Goal: Find contact information: Obtain details needed to contact an individual or organization

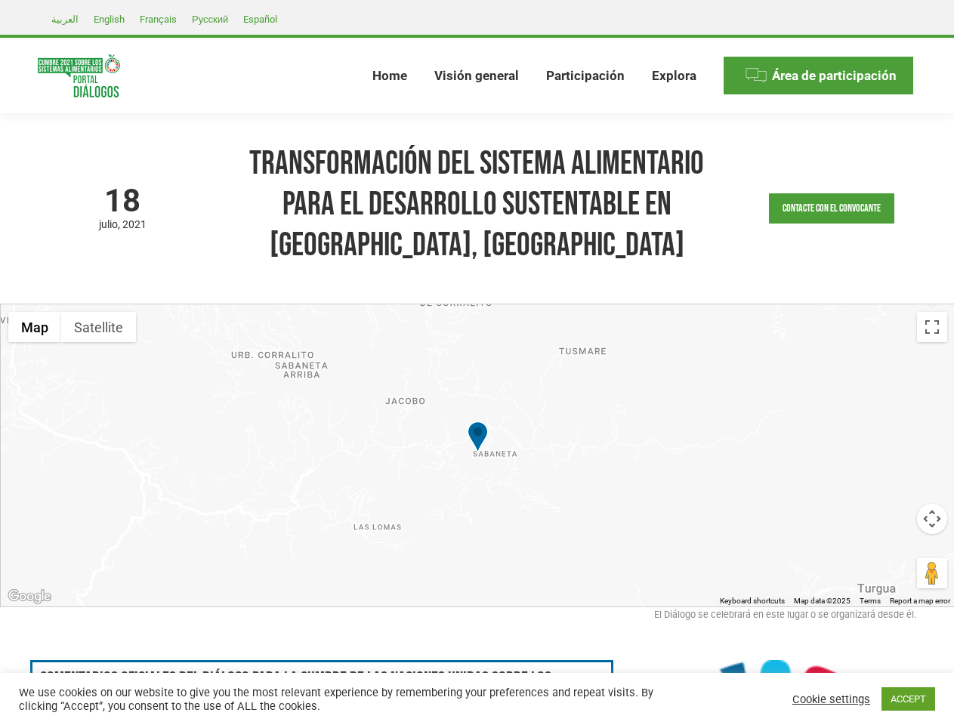
click at [477, 363] on div at bounding box center [478, 455] width 954 height 302
click at [831, 208] on link "Contacte con el convocante" at bounding box center [831, 208] width 125 height 30
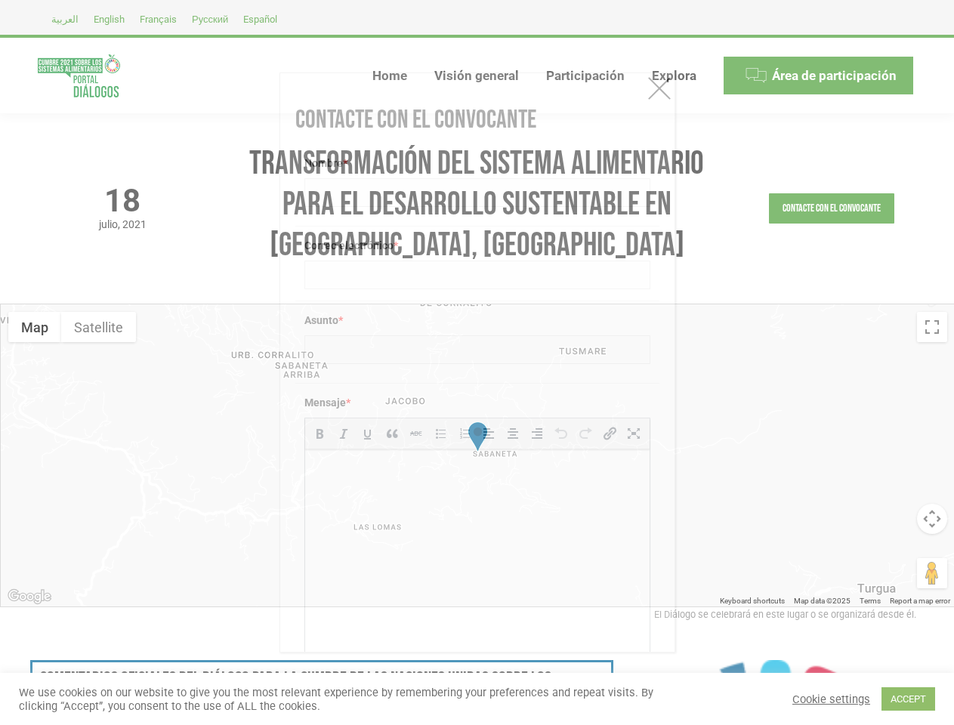
click at [483, 455] on html at bounding box center [476, 470] width 344 height 42
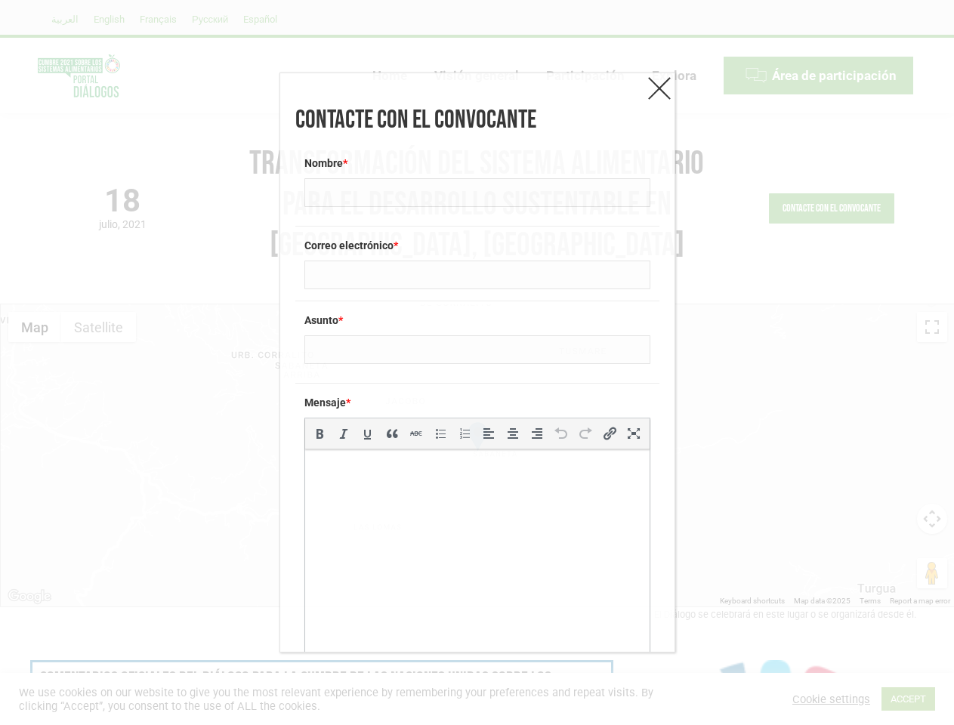
click at [483, 455] on html at bounding box center [476, 470] width 344 height 42
click at [481, 438] on icon "Alineación izquierda (Shift+Alt+L)" at bounding box center [488, 433] width 15 height 15
click at [35, 327] on div "Contacte con el convocante Nombre * Correo electrónico * Asunto * Mensaje * p b…" at bounding box center [477, 362] width 954 height 725
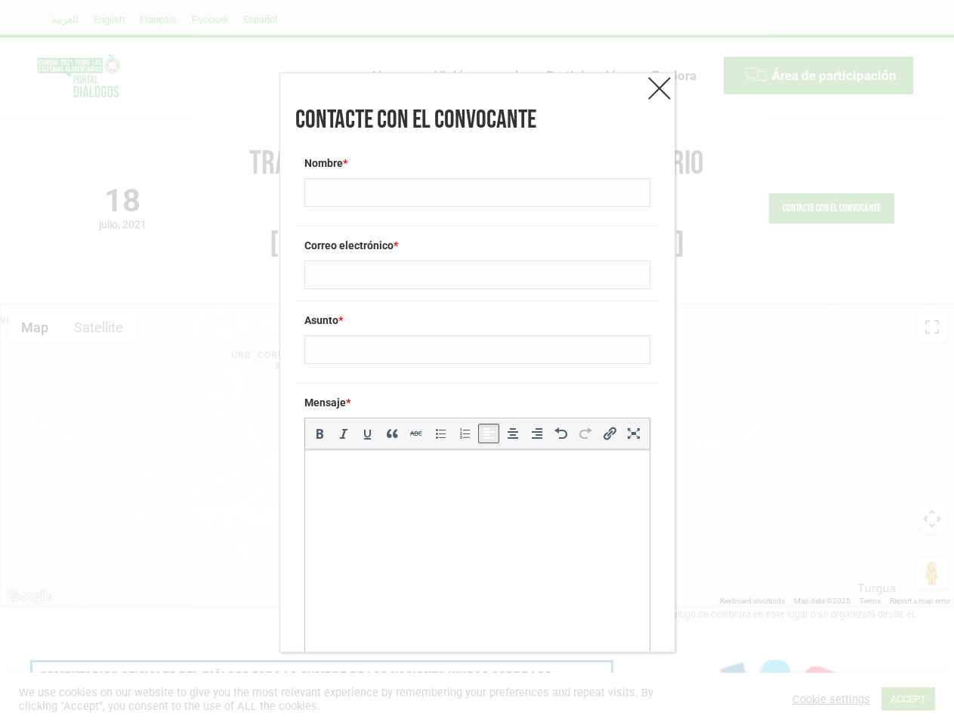
click at [98, 327] on div "Contacte con el convocante Nombre * Correo electrónico * Asunto * Mensaje * p b…" at bounding box center [477, 362] width 954 height 725
